Goal: Task Accomplishment & Management: Complete application form

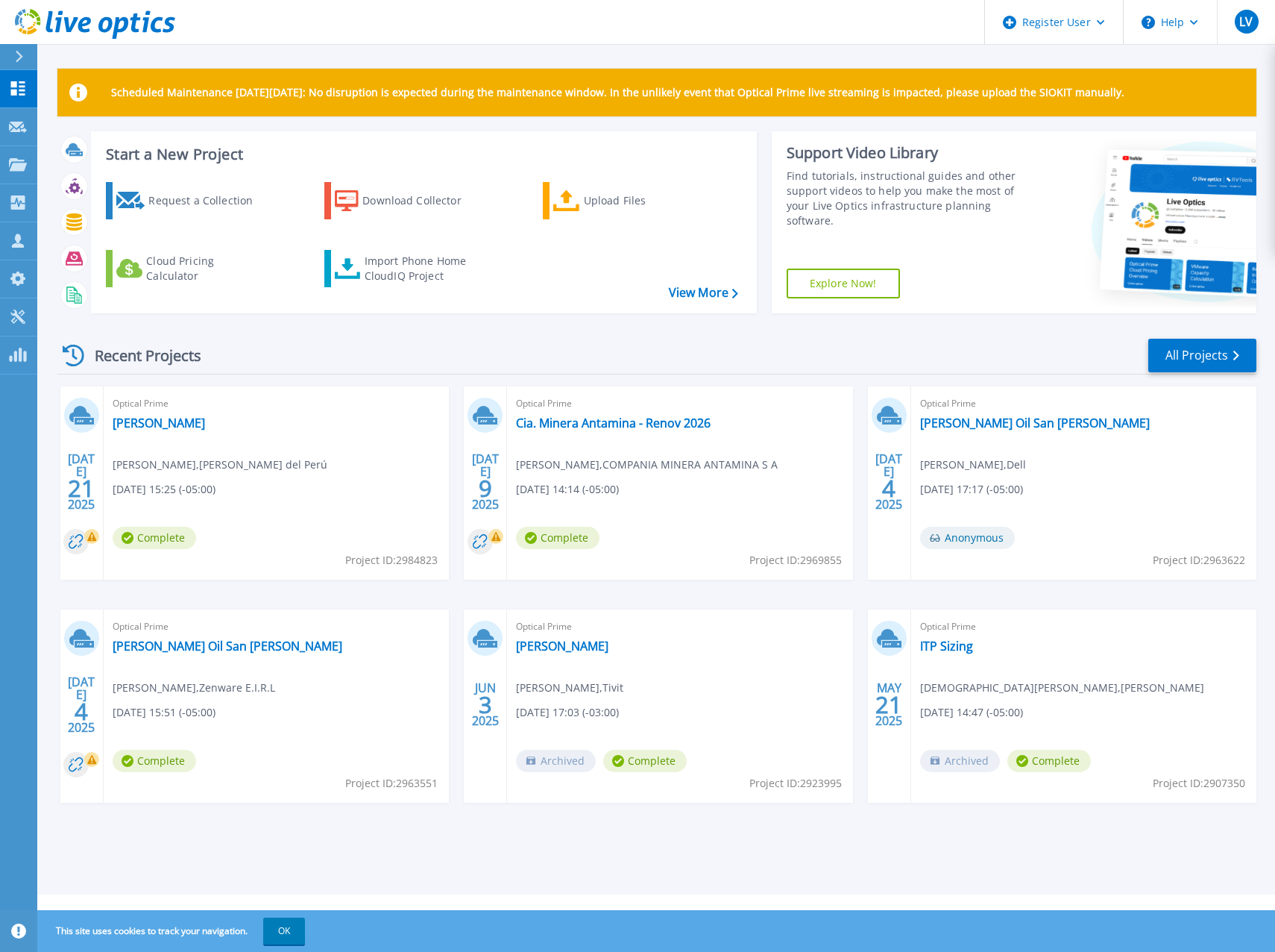
click at [208, 463] on span "[PERSON_NAME] , [PERSON_NAME] del Perú" at bounding box center [220, 465] width 215 height 17
click at [268, 933] on button "OK" at bounding box center [284, 931] width 42 height 27
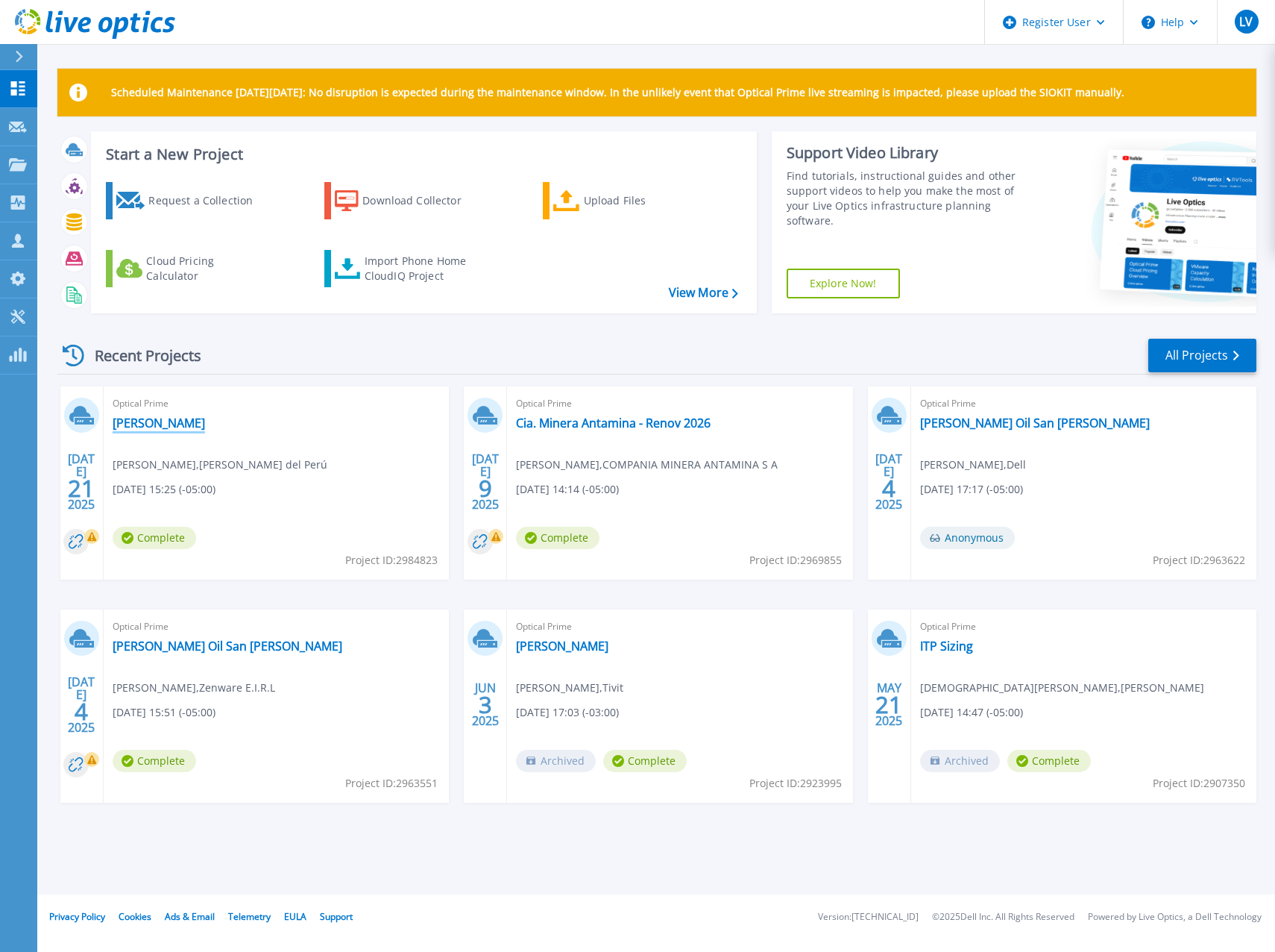
click at [146, 421] on link "Marina de Guerra" at bounding box center [159, 423] width 92 height 15
click at [20, 128] on icon at bounding box center [18, 127] width 18 height 11
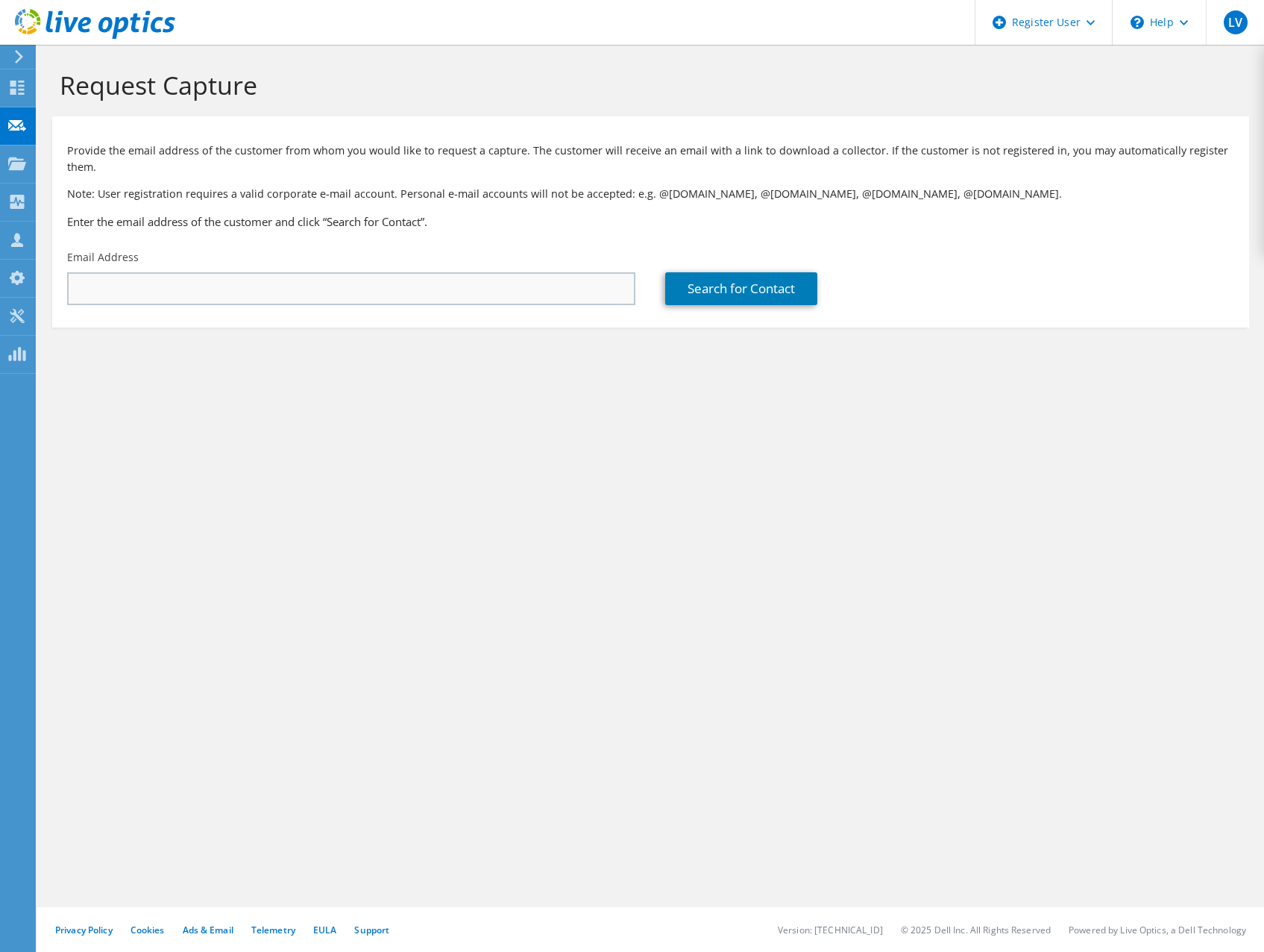
click at [300, 272] on input "text" at bounding box center [351, 288] width 569 height 33
click at [297, 273] on input "text" at bounding box center [351, 288] width 569 height 33
drag, startPoint x: 139, startPoint y: 288, endPoint x: -117, endPoint y: 285, distance: 256.0
click at [0, 285] on html "LV Dell User [PERSON_NAME] [PERSON_NAME][EMAIL_ADDRESS][PERSON_NAME][DOMAIN_NAM…" at bounding box center [632, 476] width 1264 height 952
paste input "@[DOMAIN_NAME]"
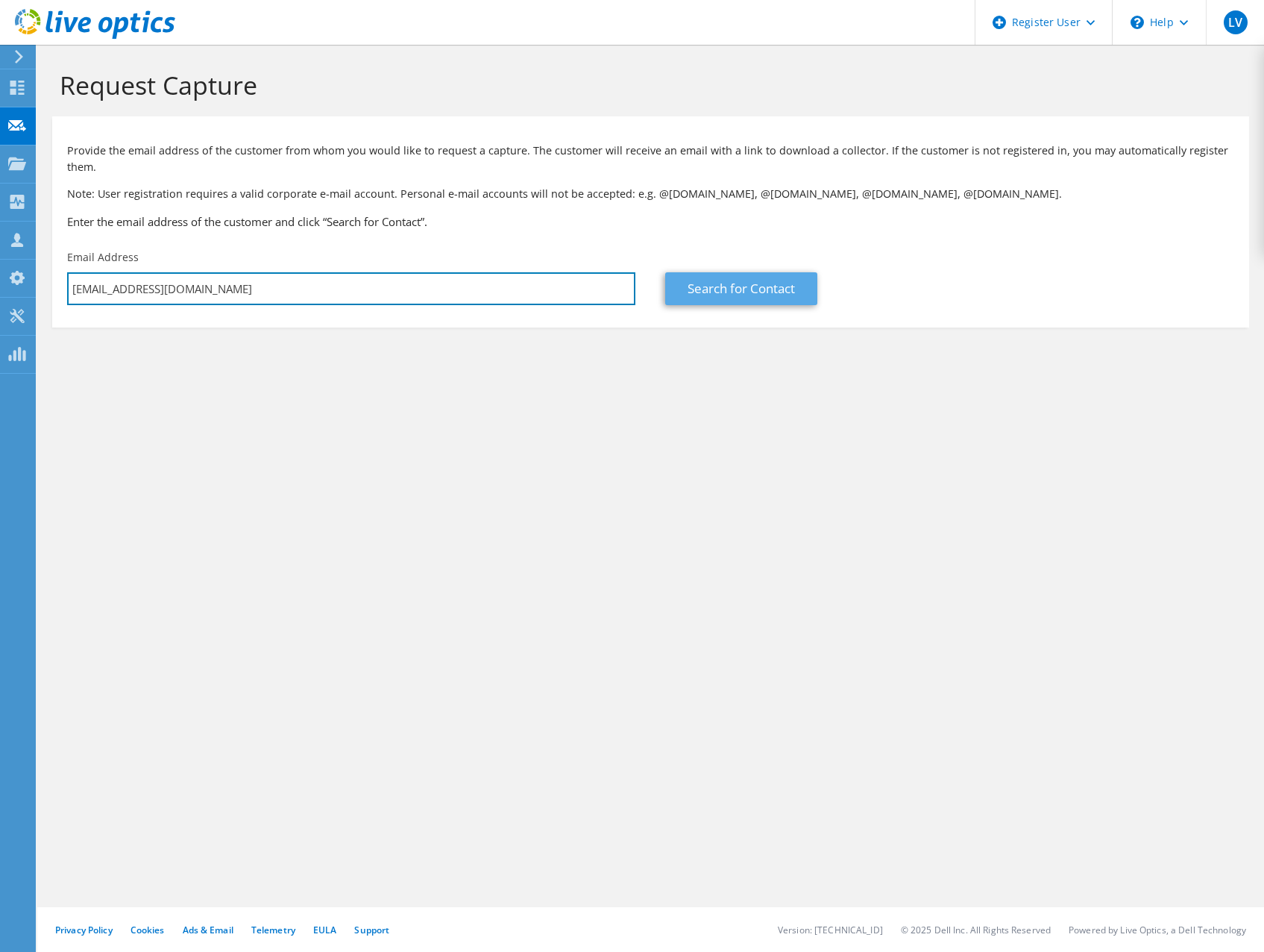
type input "[EMAIL_ADDRESS][DOMAIN_NAME]"
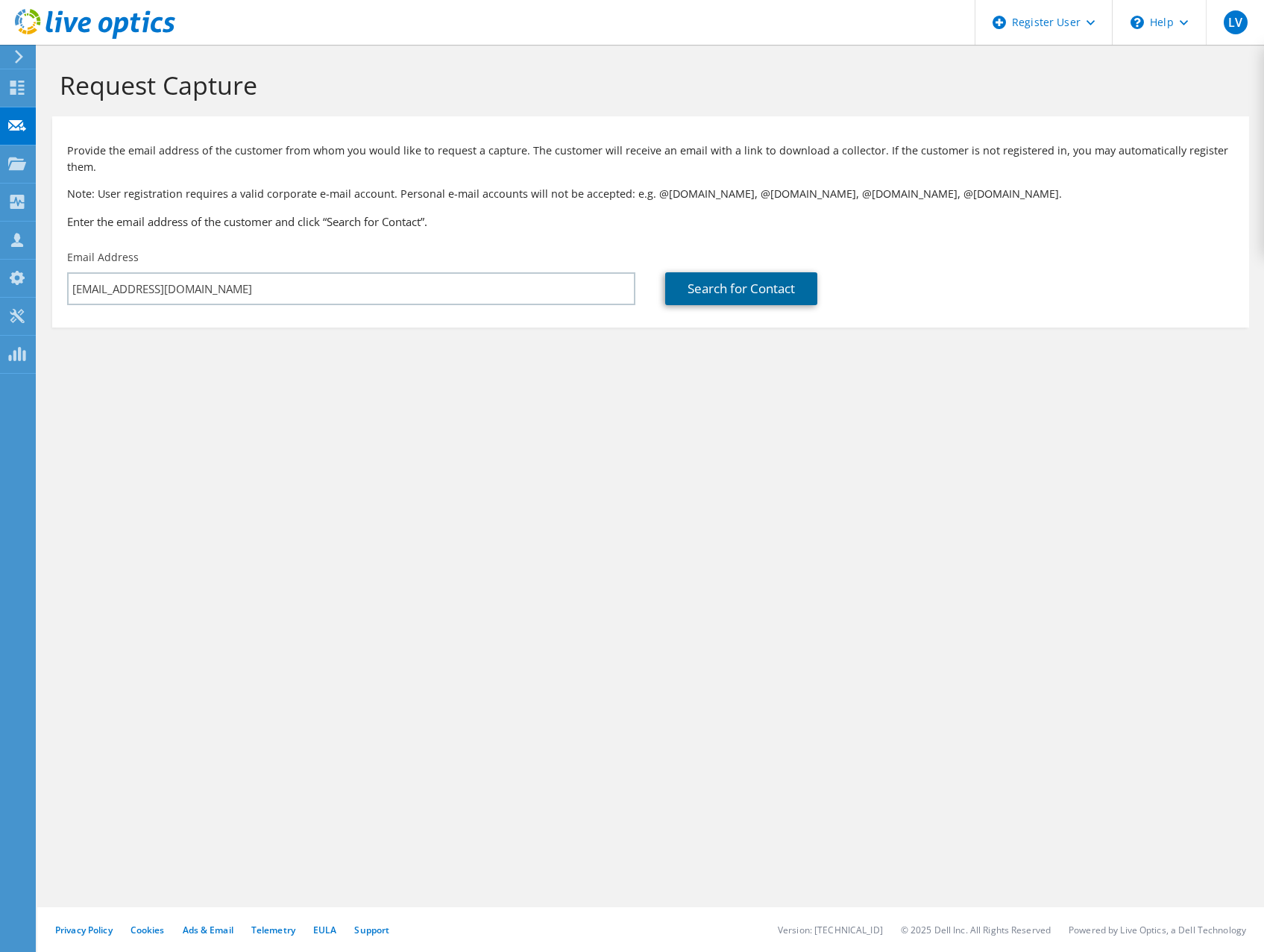
click at [724, 289] on link "Search for Contact" at bounding box center [742, 288] width 152 height 33
type input "SOUTHERN PERU COPPER CORPORATION"
type input "[PERSON_NAME]"
type input "[GEOGRAPHIC_DATA]"
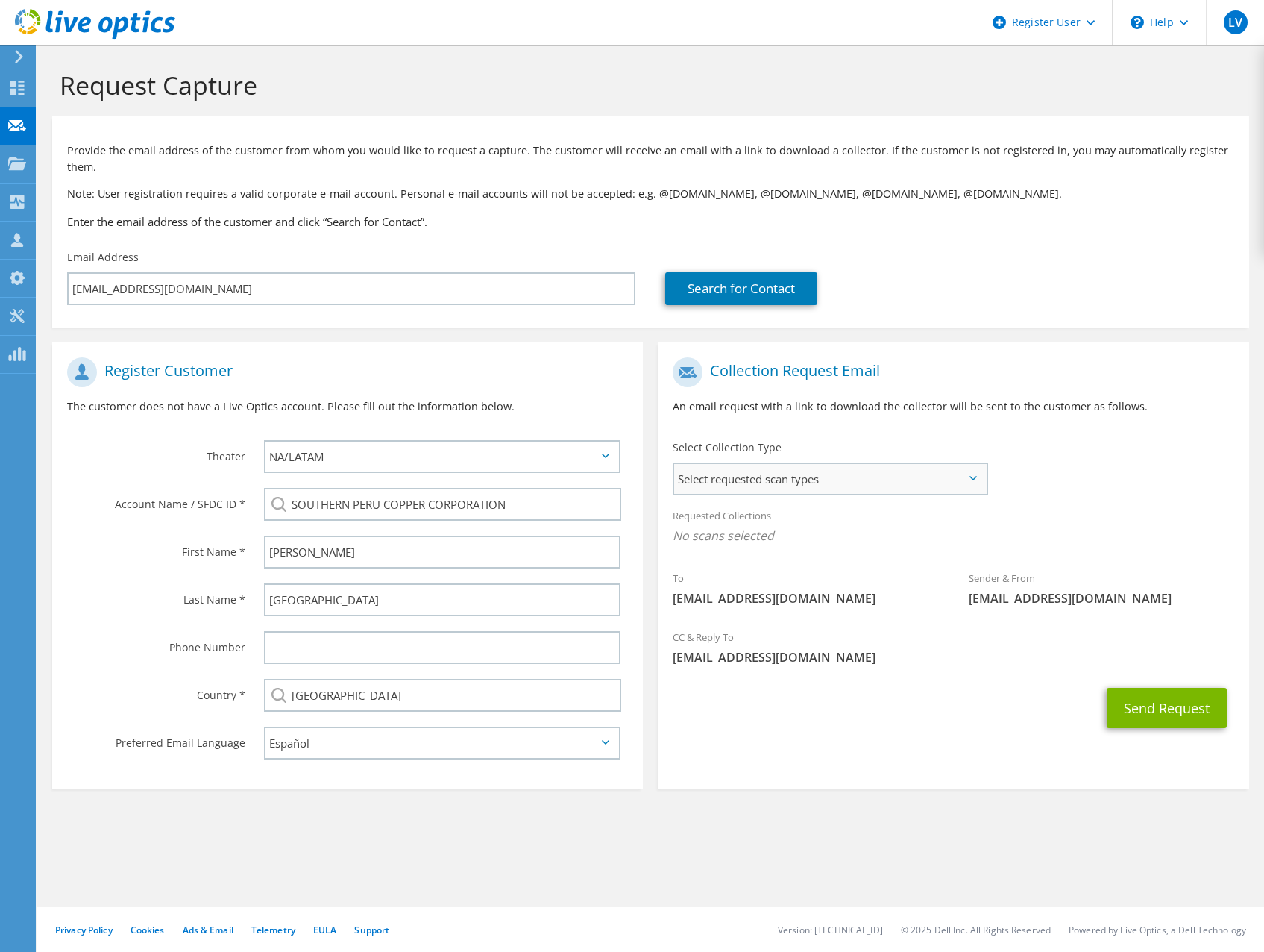
click at [947, 463] on div "Select requested scan types Server Virtualization Optical Prime AWS Nutanix SC" at bounding box center [831, 479] width 316 height 33
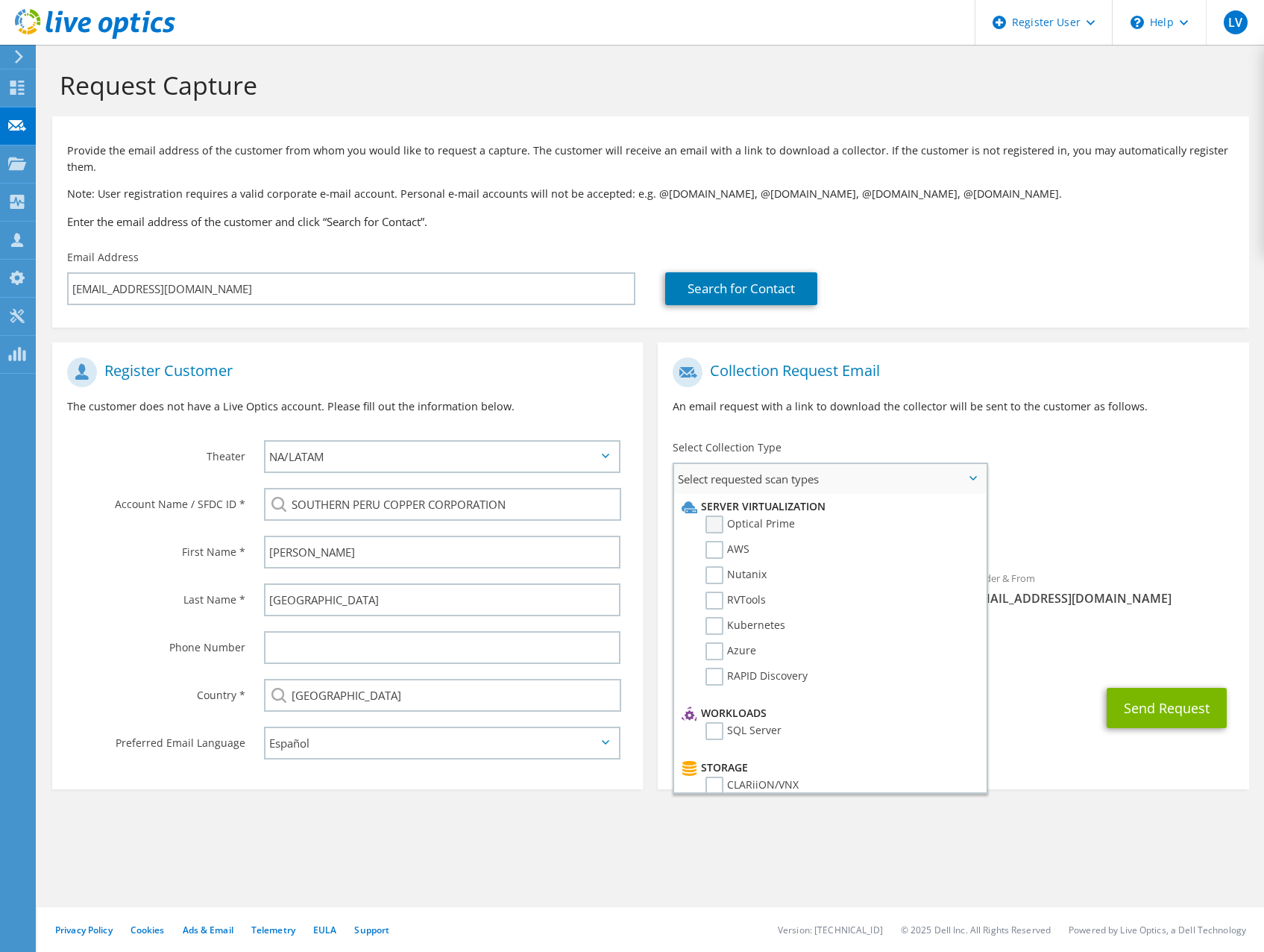
click at [706, 526] on label "Optical Prime" at bounding box center [750, 524] width 89 height 18
click at [0, 0] on input "Optical Prime" at bounding box center [0, 0] width 0 height 0
click at [1030, 672] on div "CC & Reply To [EMAIL_ADDRESS][DOMAIN_NAME]" at bounding box center [953, 652] width 591 height 52
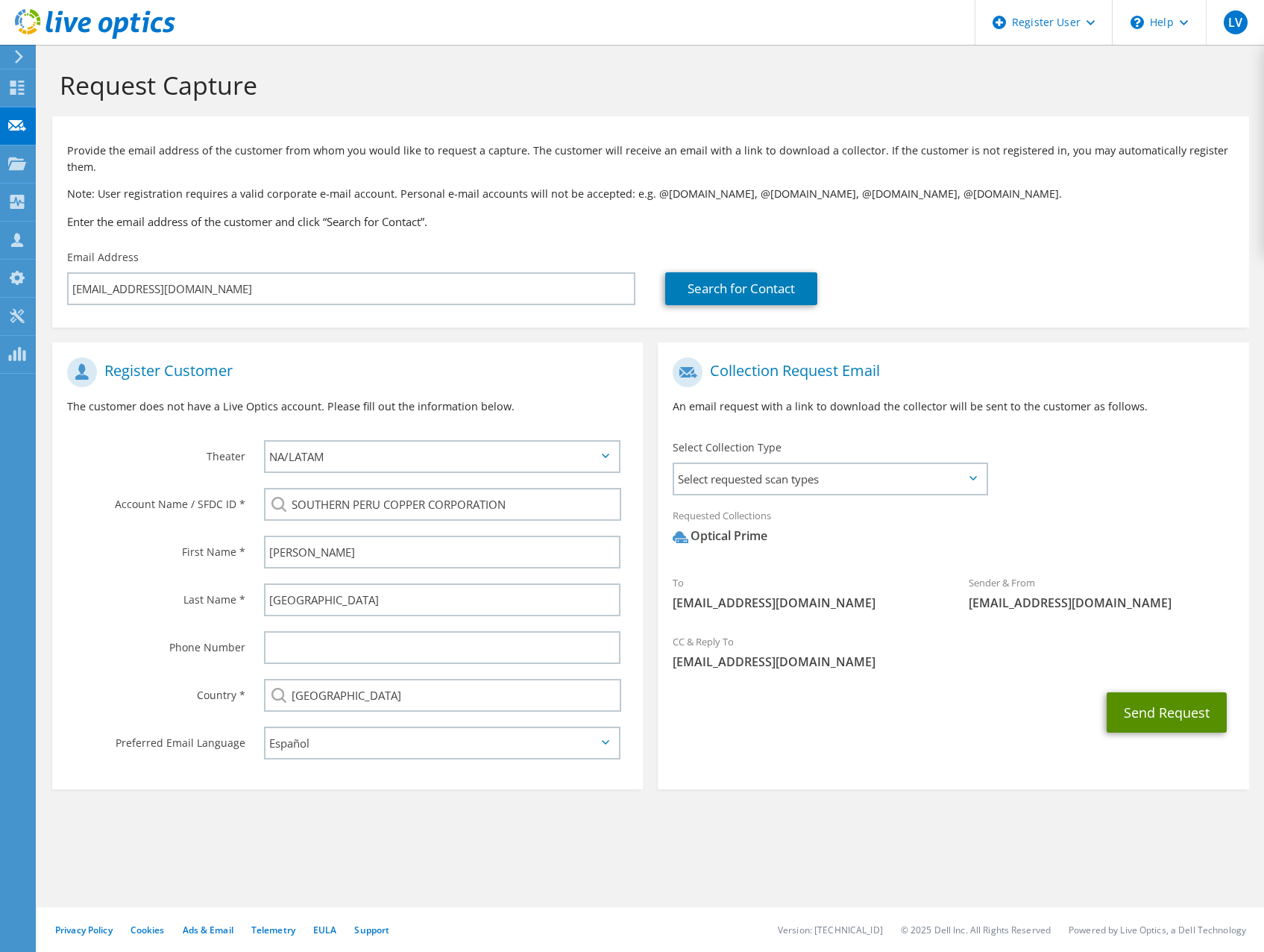
click at [1176, 710] on button "Send Request" at bounding box center [1167, 712] width 120 height 40
